Goal: Information Seeking & Learning: Learn about a topic

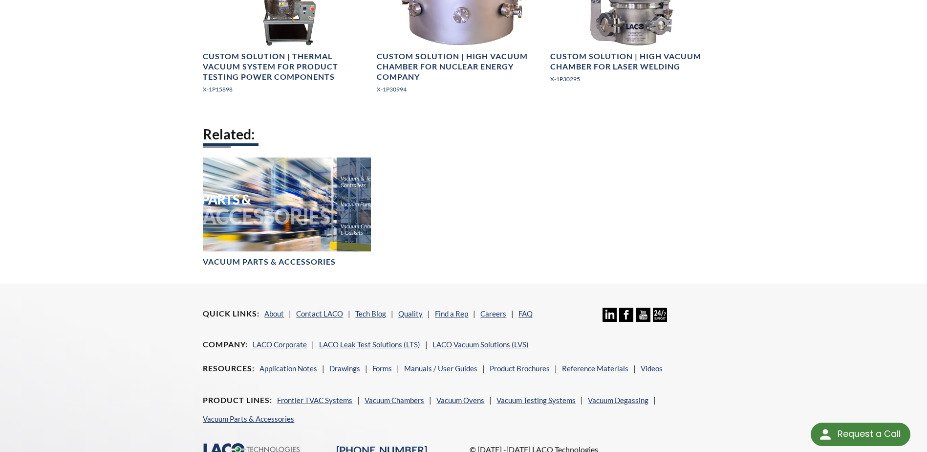
scroll to position [1418, 0]
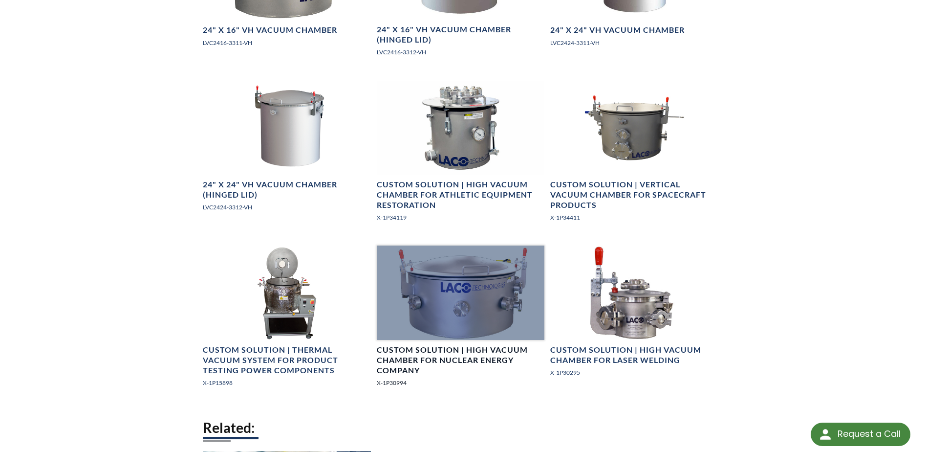
click at [452, 344] on link "Custom Solution | High Vacuum Chamber for Nuclear Energy Company X-1P30994" at bounding box center [461, 320] width 168 height 150
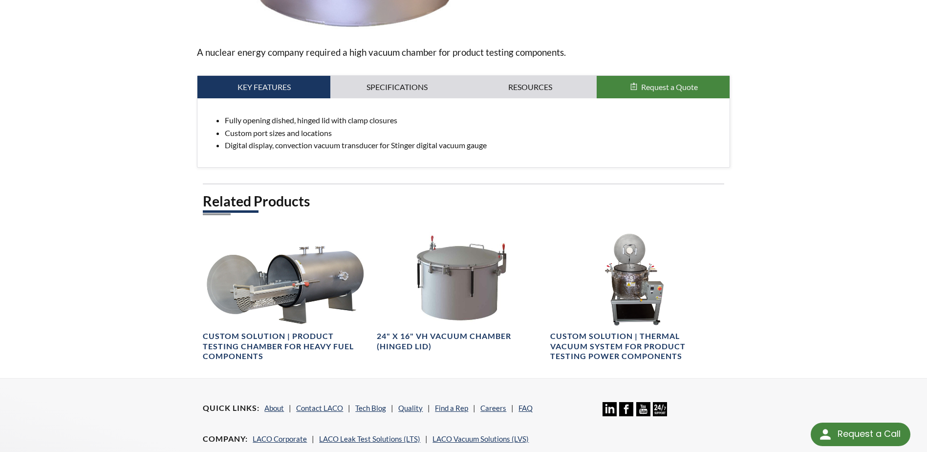
scroll to position [342, 0]
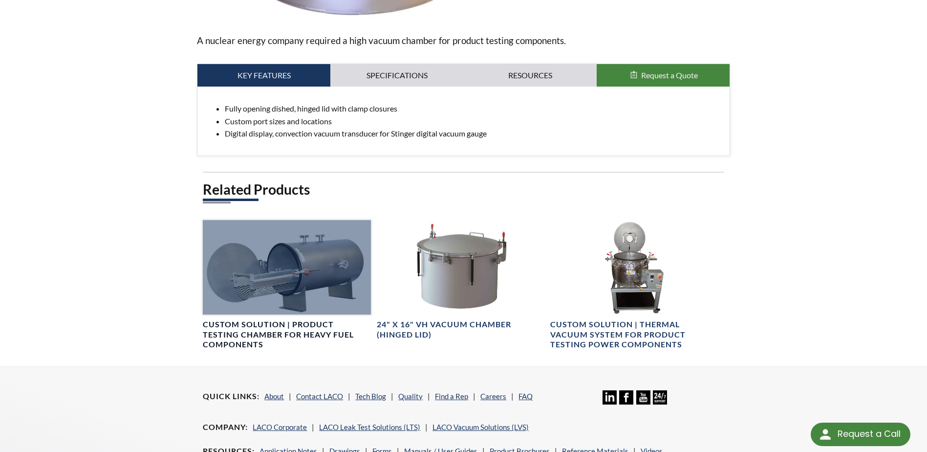
click at [248, 327] on h4 "Custom Solution | Product Testing Chamber for Heavy Fuel Components" at bounding box center [287, 334] width 168 height 30
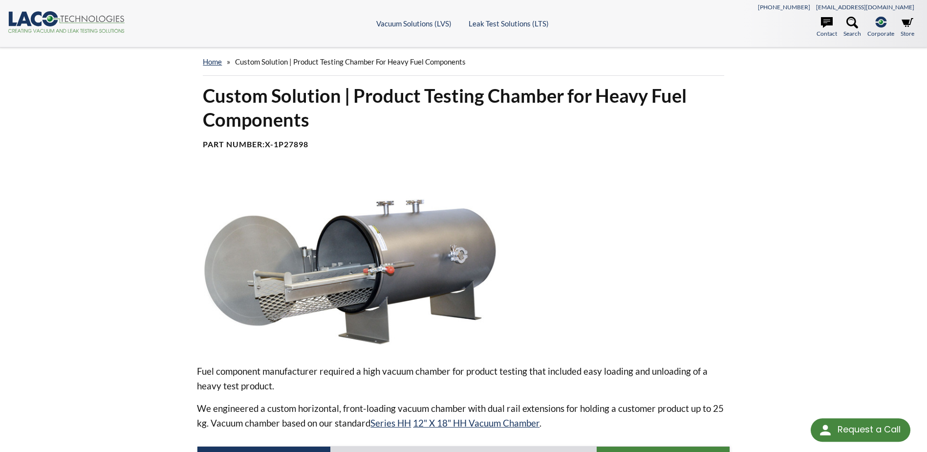
select select "Language Translate Widget"
